Goal: Task Accomplishment & Management: Use online tool/utility

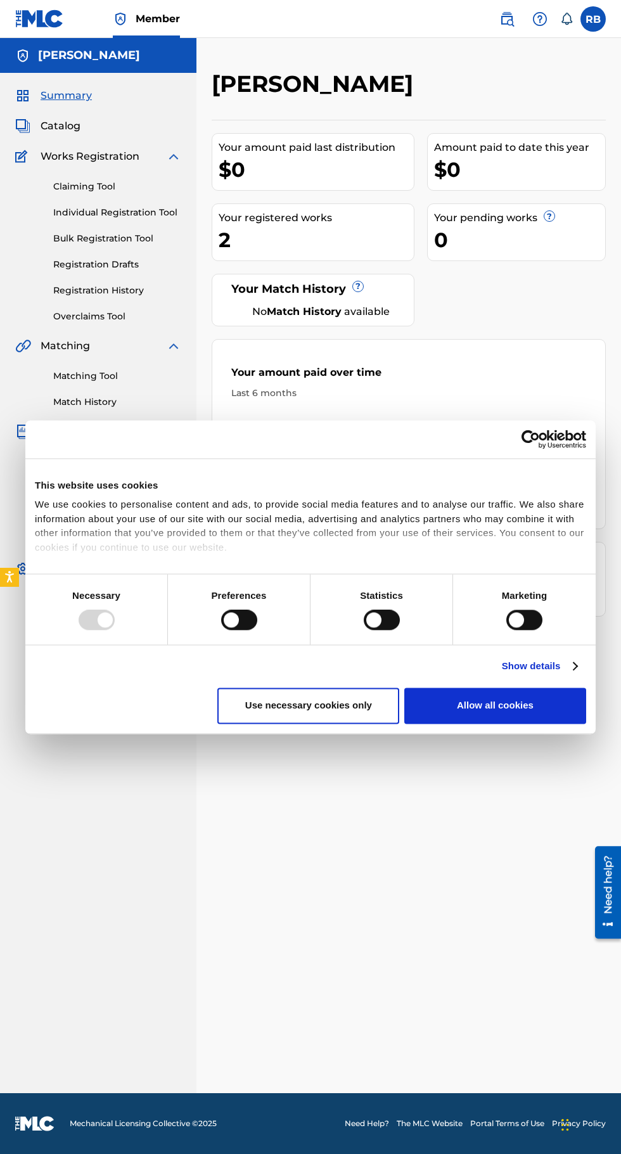
click at [557, 304] on div "Your amount paid last distribution $0 Amount paid to date this year $0 Your reg…" at bounding box center [409, 368] width 394 height 497
click at [559, 725] on button "Allow all cookies" at bounding box center [495, 706] width 182 height 36
checkbox input "true"
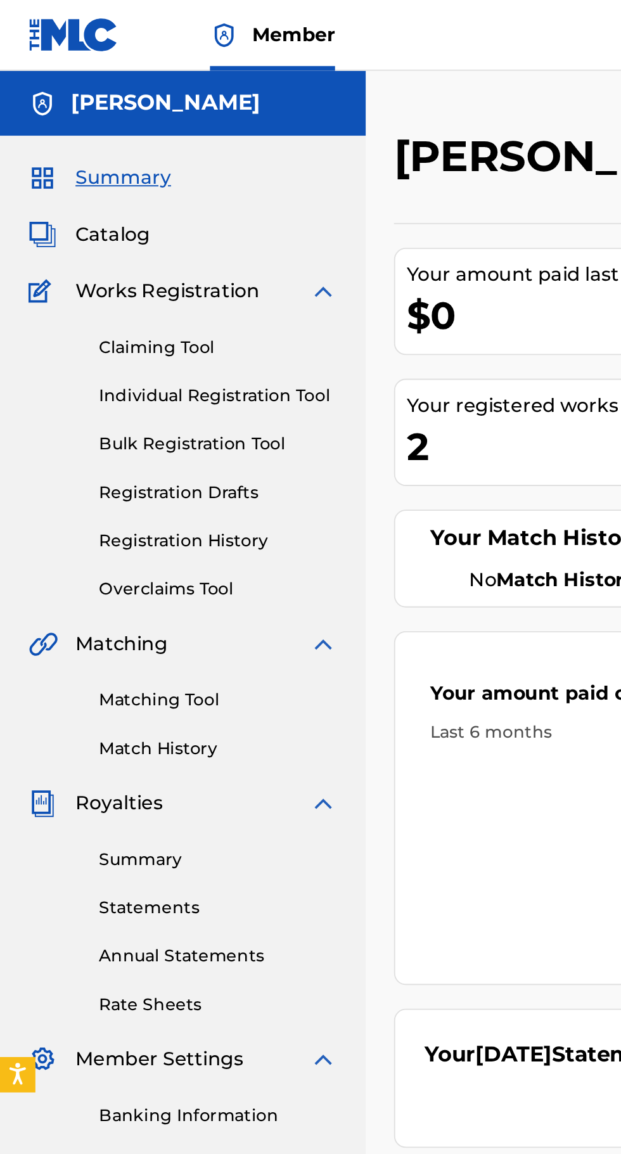
click at [137, 294] on link "Registration History" at bounding box center [117, 290] width 128 height 13
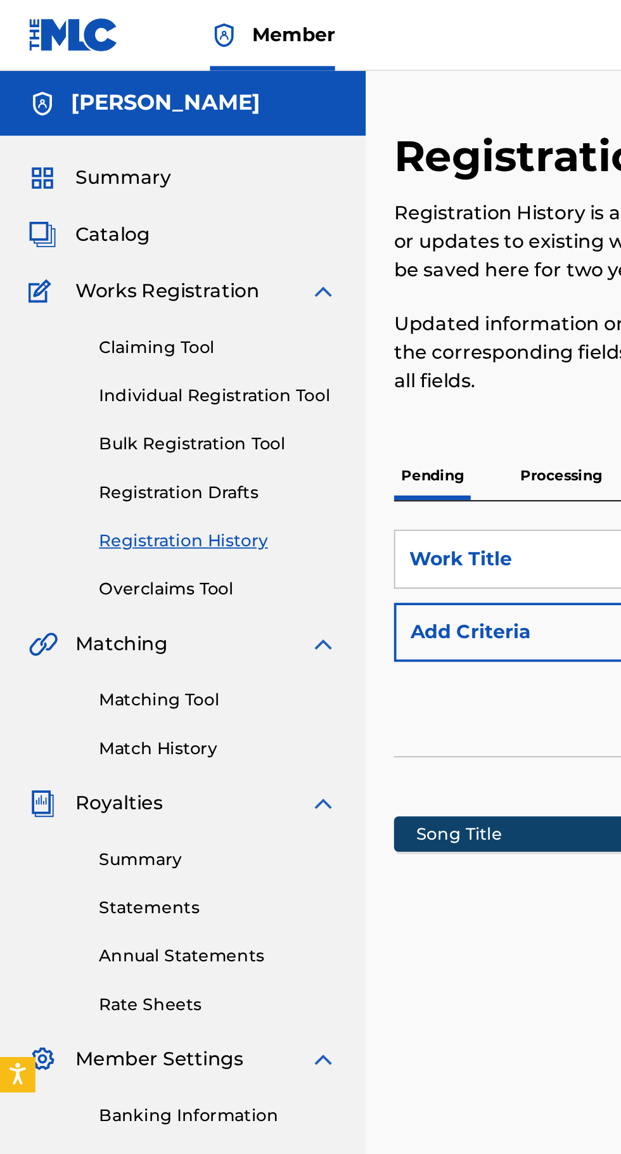
click at [75, 120] on span "Catalog" at bounding box center [61, 126] width 40 height 15
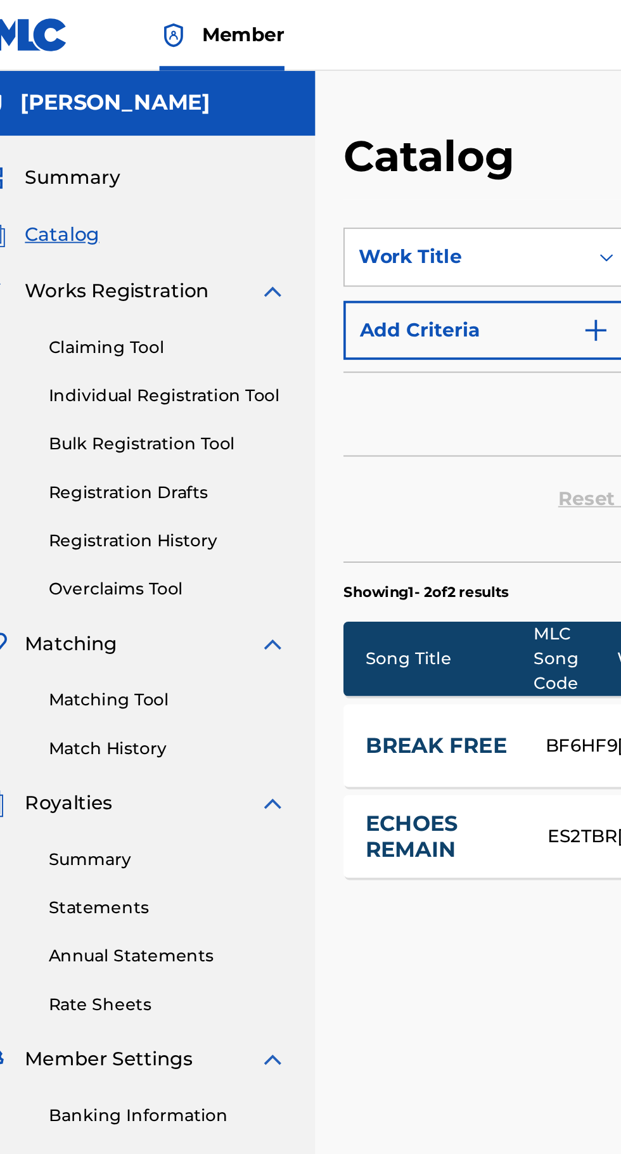
click at [273, 397] on link "BREAK FREE" at bounding box center [264, 401] width 80 height 15
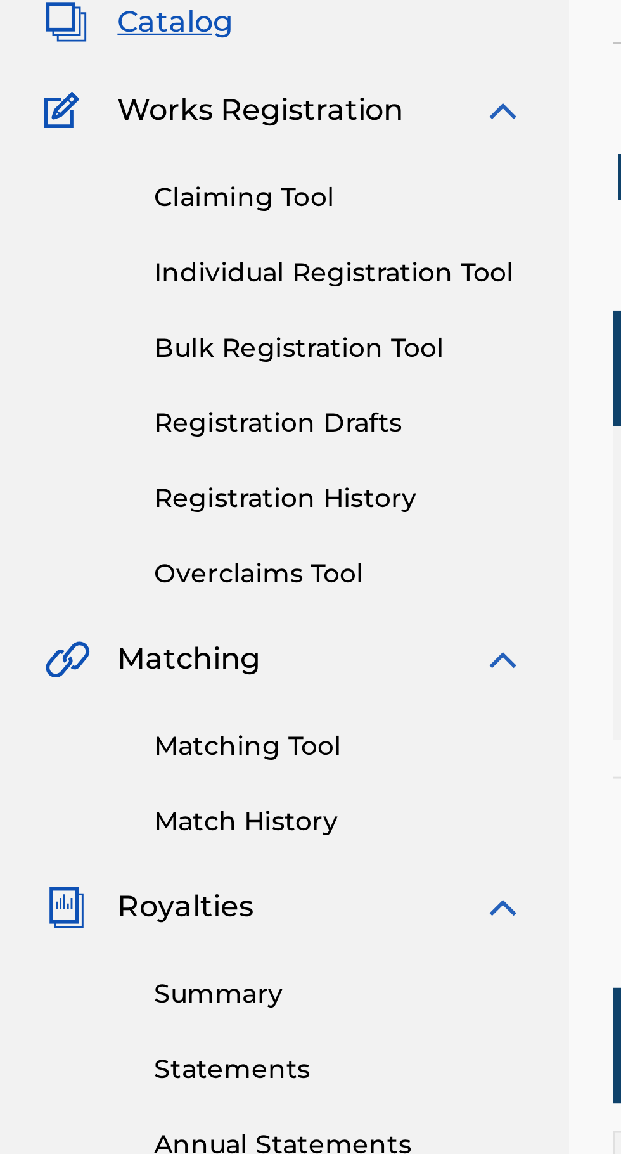
click at [110, 377] on link "Matching Tool" at bounding box center [117, 376] width 128 height 13
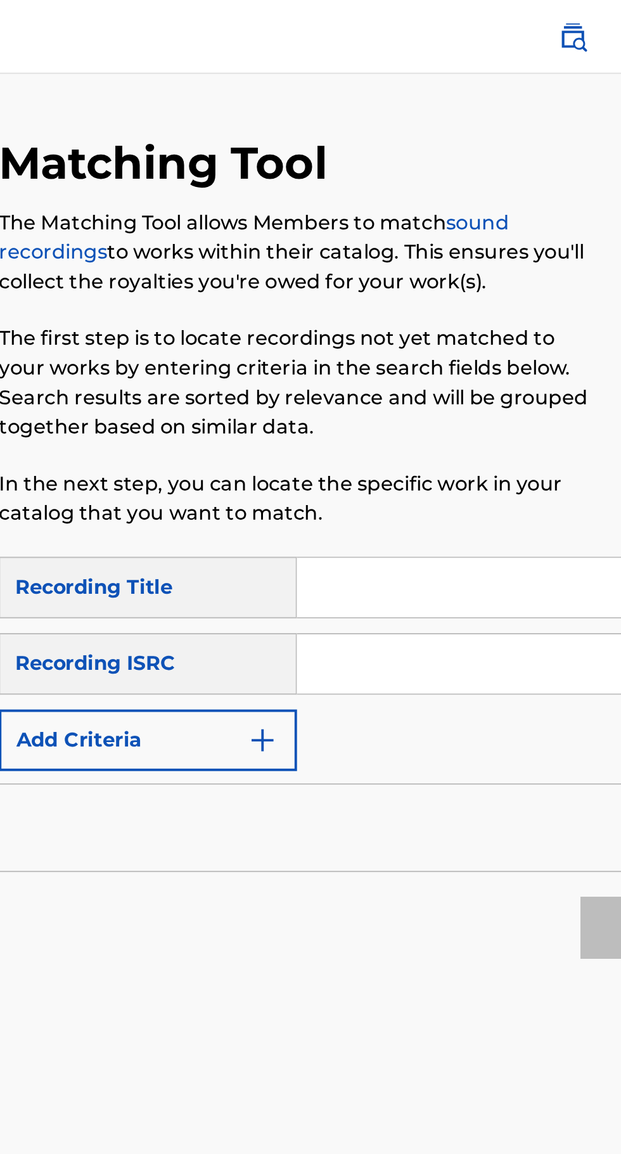
click at [465, 345] on input "Search Form" at bounding box center [485, 341] width 240 height 30
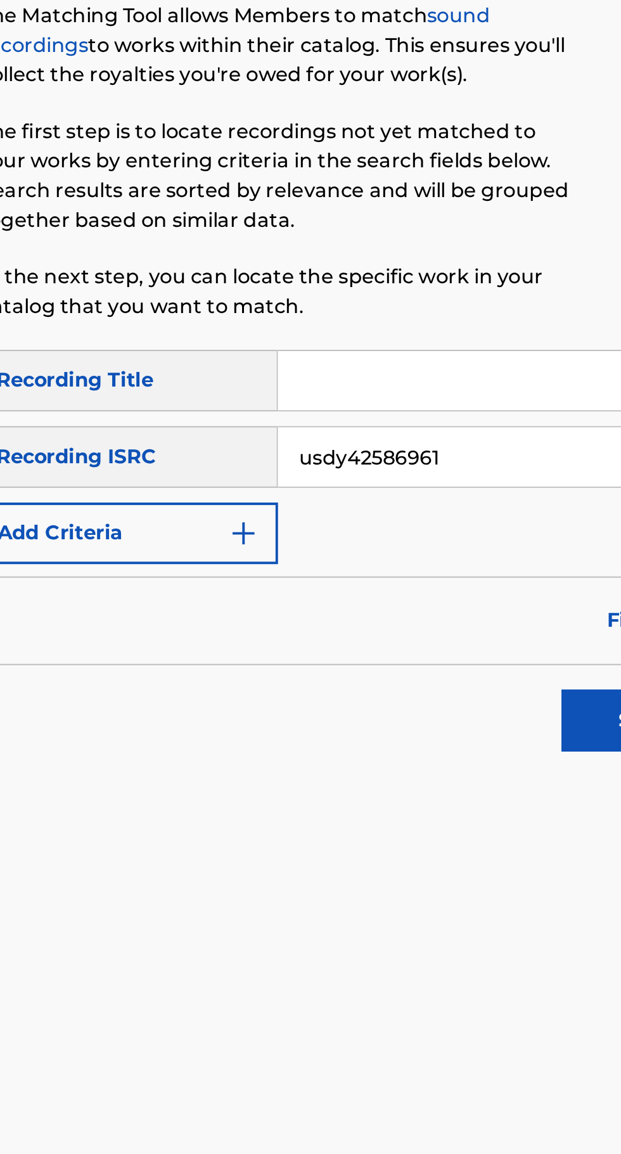
type input "usdy42586961"
click at [468, 304] on input "Search Form" at bounding box center [485, 302] width 240 height 30
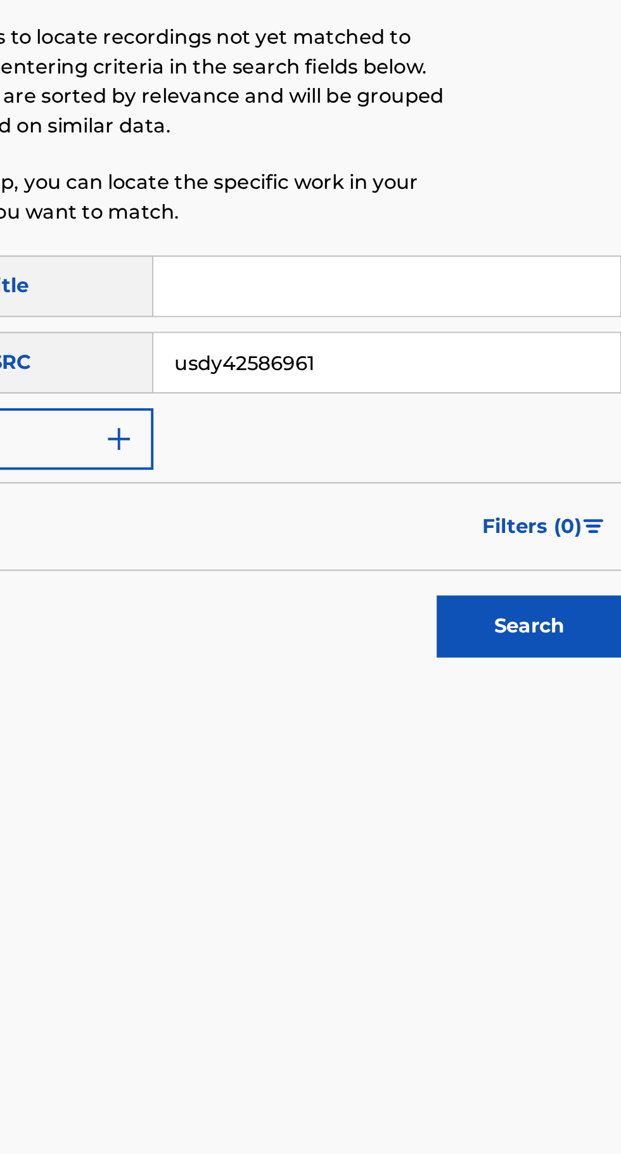
type input "Shattered Times"
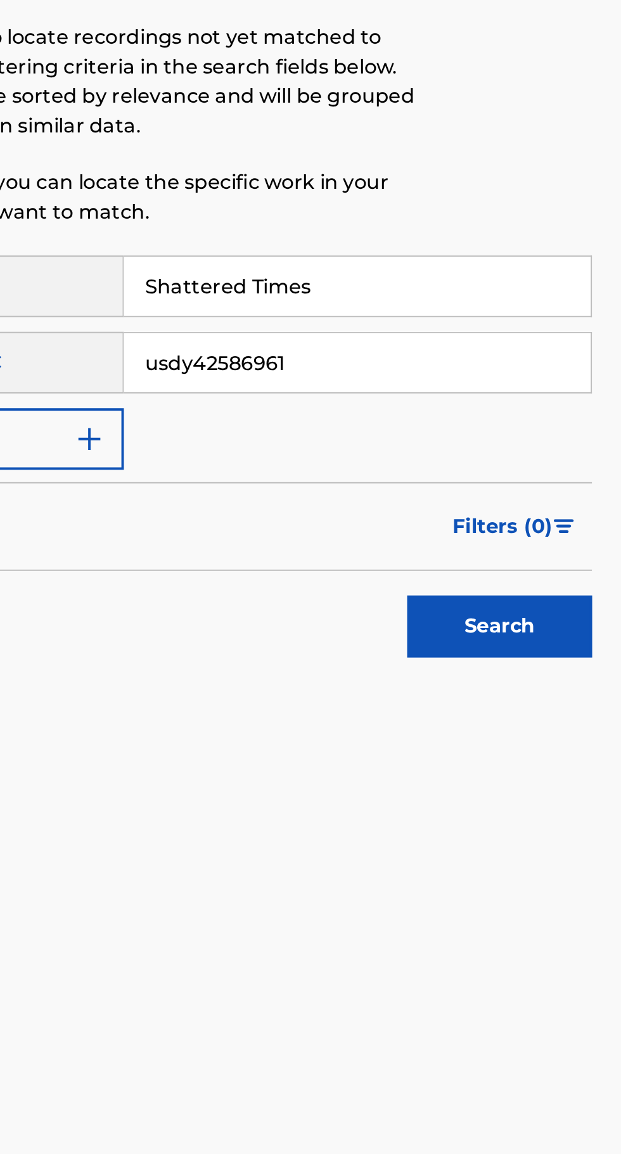
click at [572, 473] on button "Search" at bounding box center [558, 477] width 95 height 32
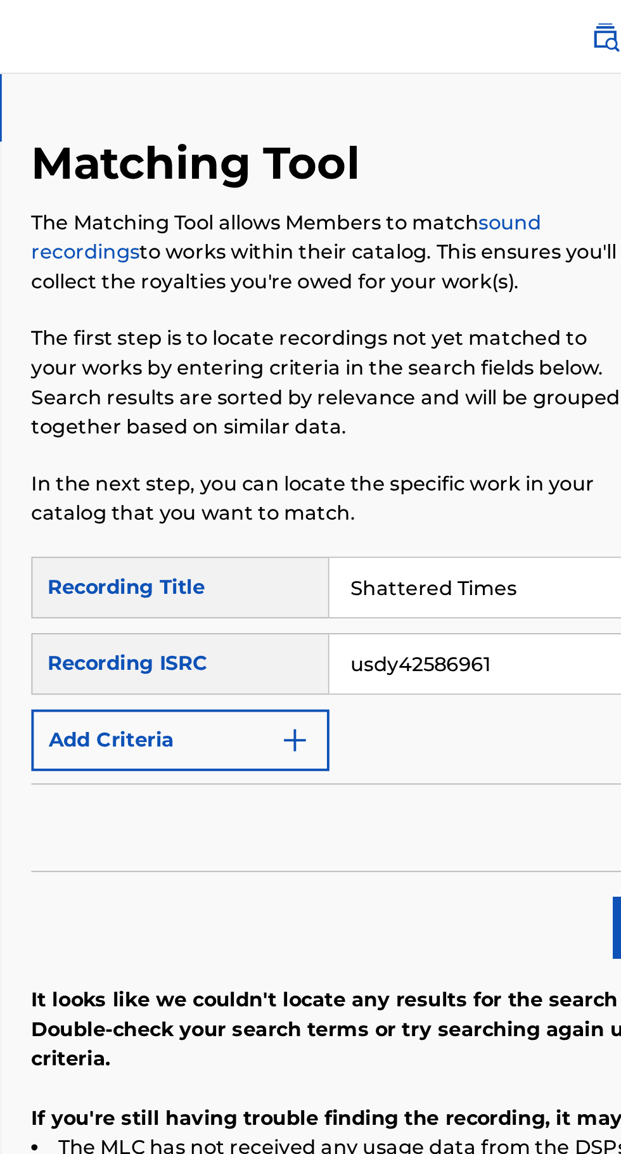
click at [356, 373] on button "Add Criteria" at bounding box center [288, 381] width 153 height 32
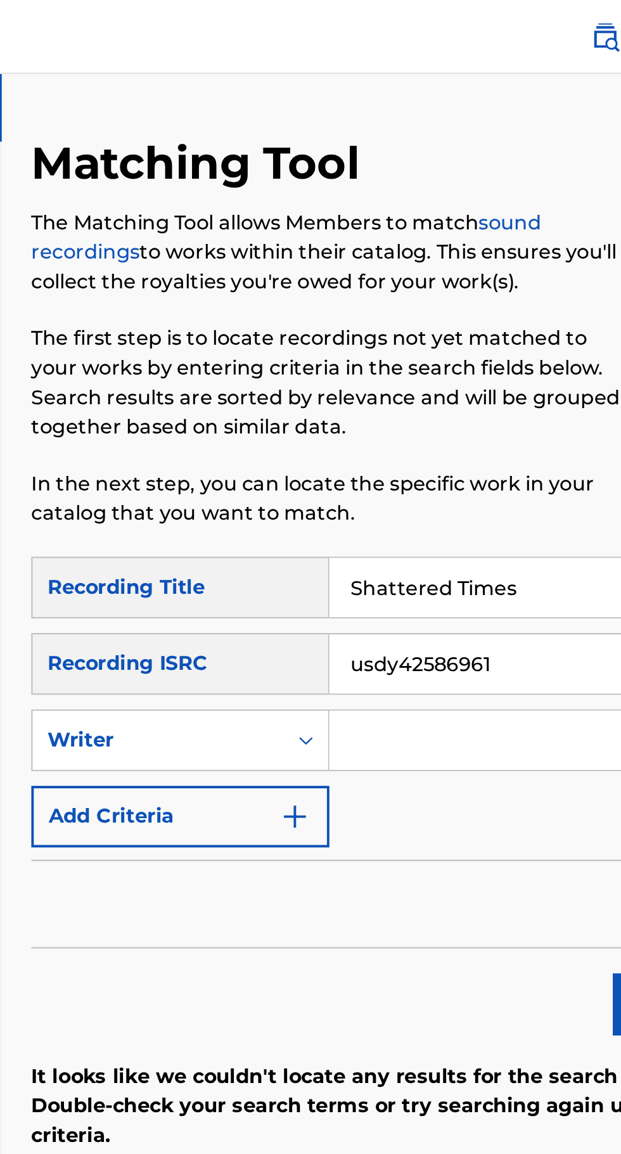
click at [449, 381] on input "Search Form" at bounding box center [473, 381] width 217 height 30
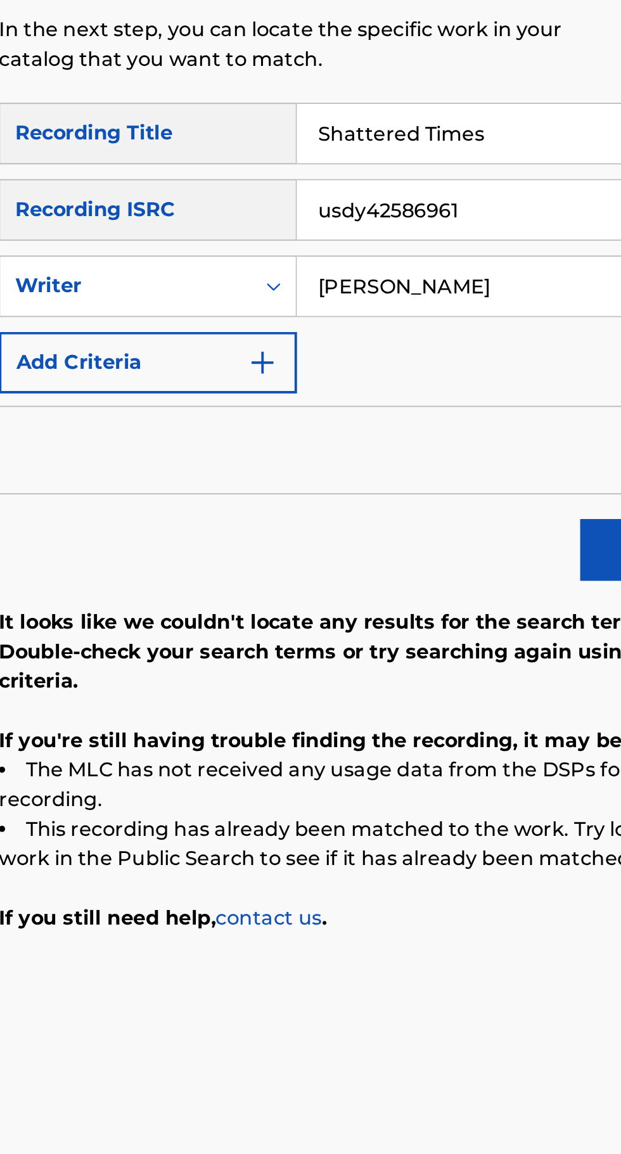
type input "[PERSON_NAME]"
click at [351, 427] on img "Search Form" at bounding box center [347, 420] width 15 height 15
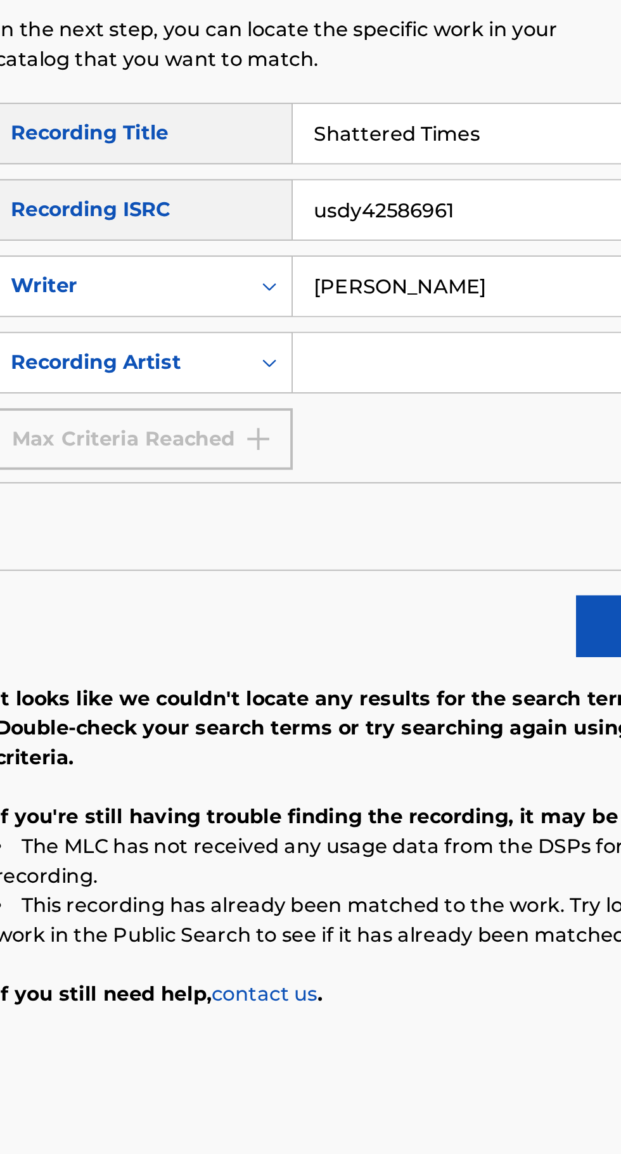
click at [462, 417] on input "Search Form" at bounding box center [473, 420] width 217 height 30
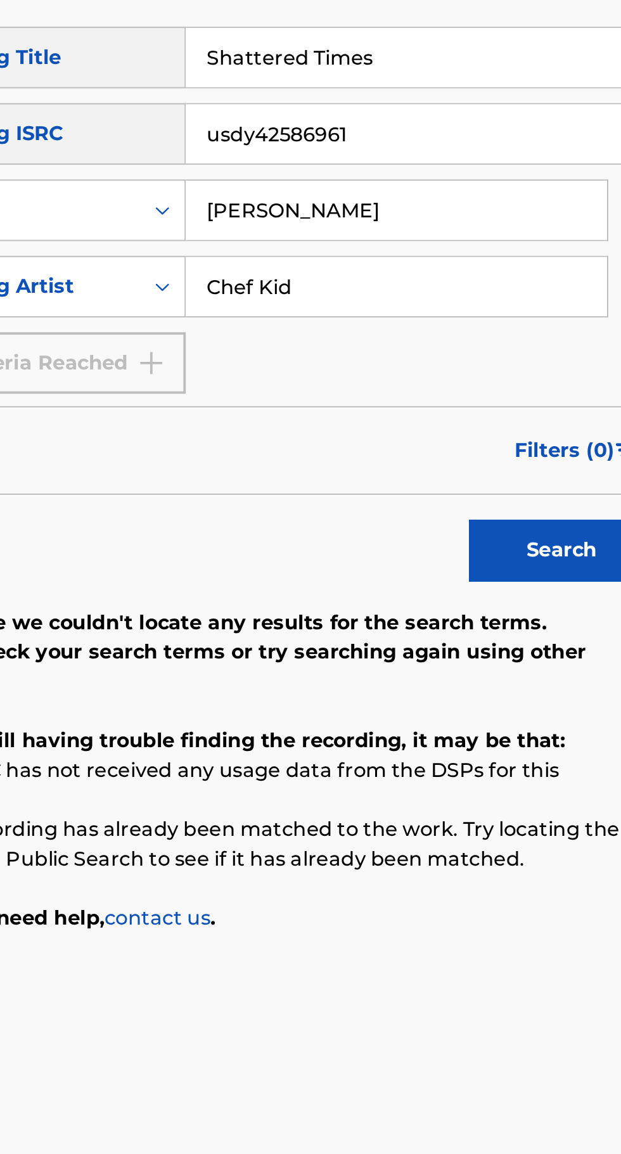
type input "Chef Kid"
click at [558, 555] on button "Search" at bounding box center [558, 556] width 95 height 32
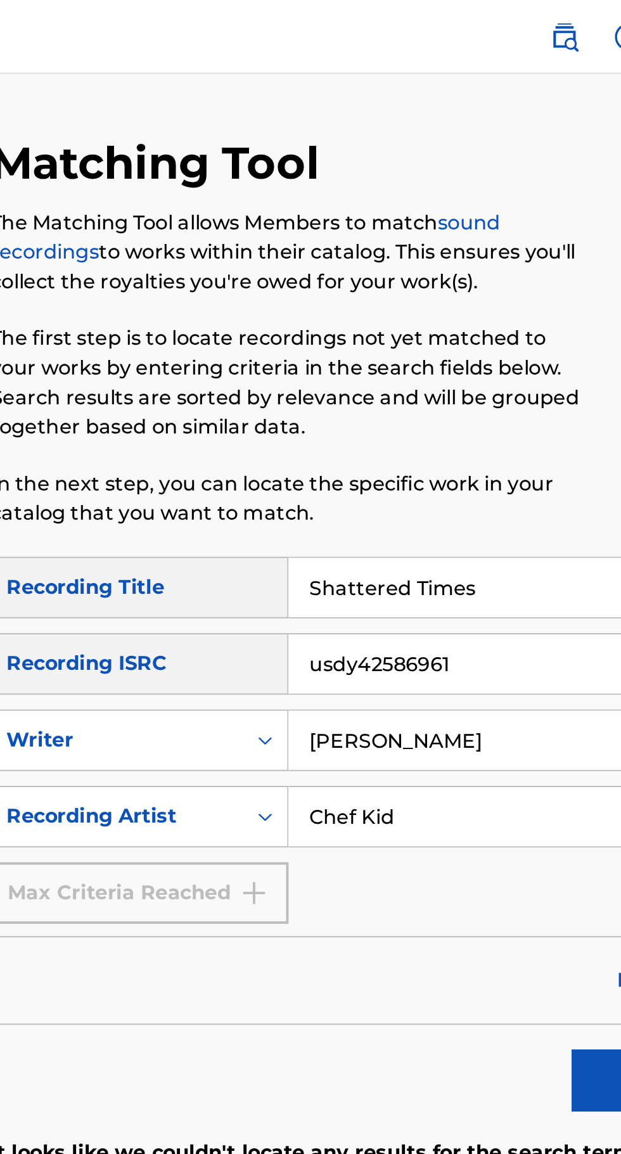
click at [474, 115] on link "sound recordings" at bounding box center [343, 121] width 262 height 27
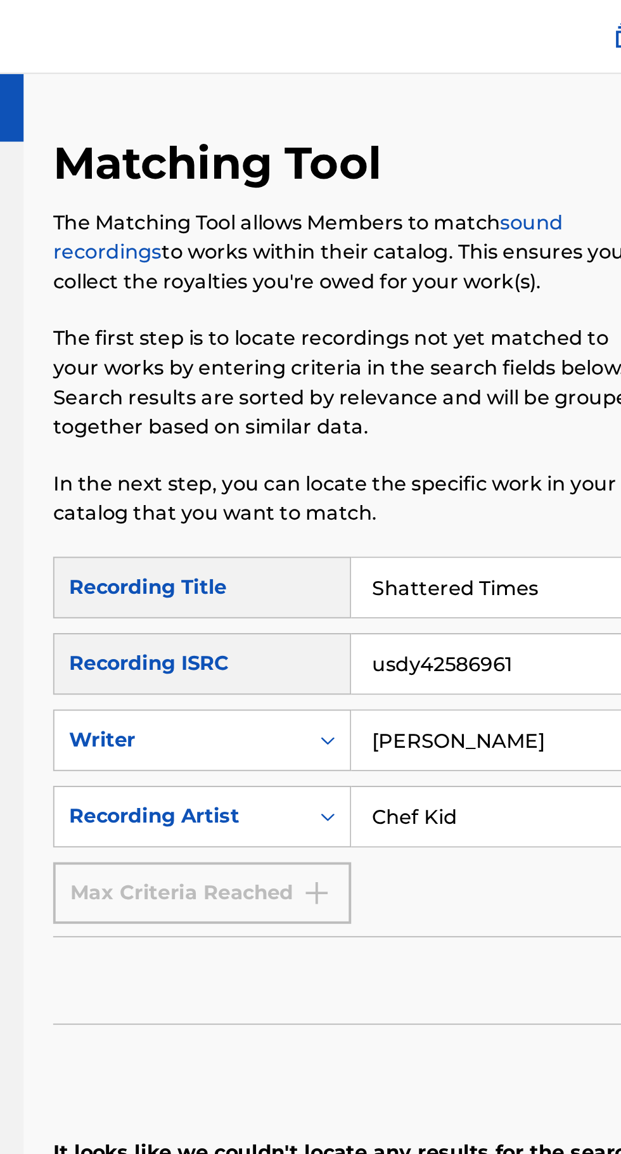
click at [456, 115] on link "sound recordings" at bounding box center [343, 121] width 262 height 27
